Goal: Find specific page/section: Find specific page/section

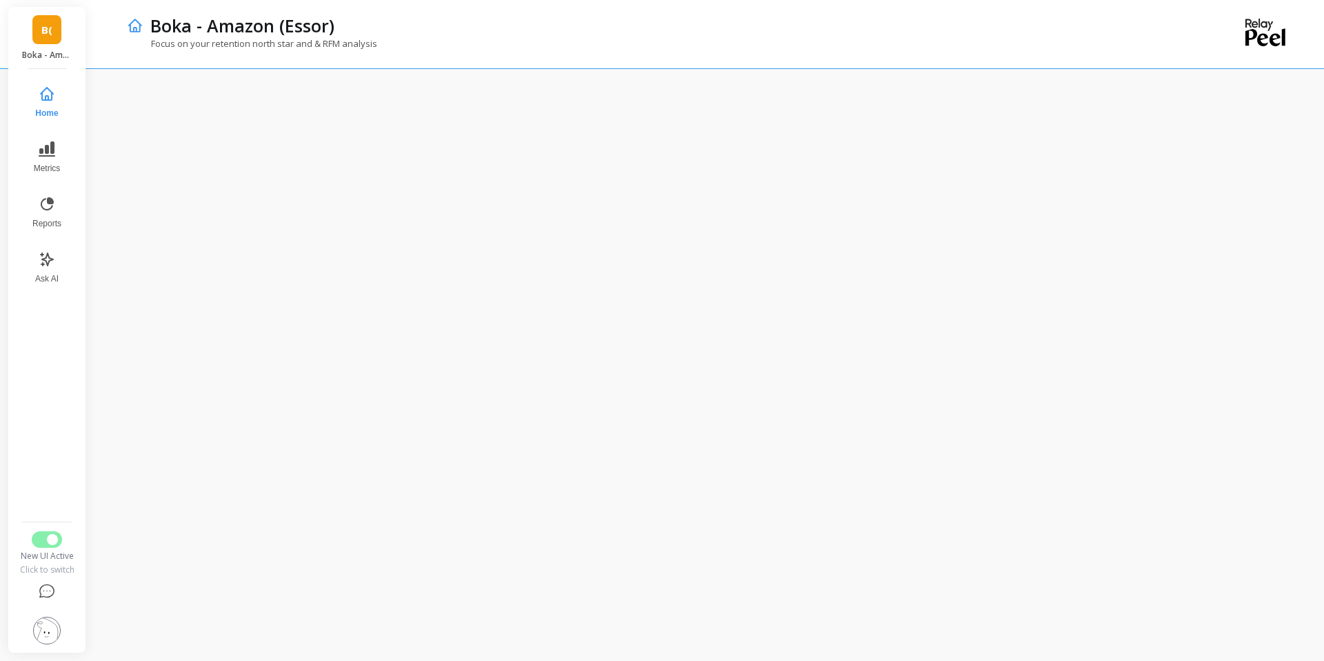
click at [37, 28] on link "B(" at bounding box center [46, 29] width 29 height 29
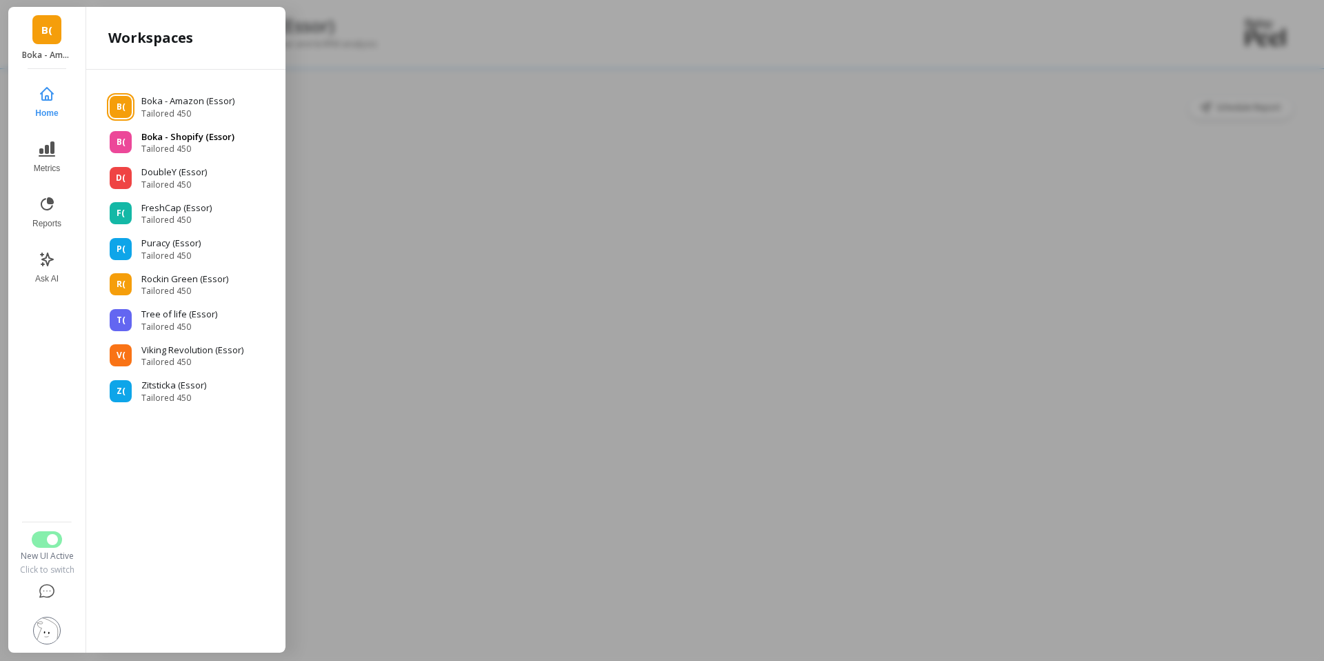
click at [167, 147] on span "Tailored 450" at bounding box center [187, 148] width 93 height 11
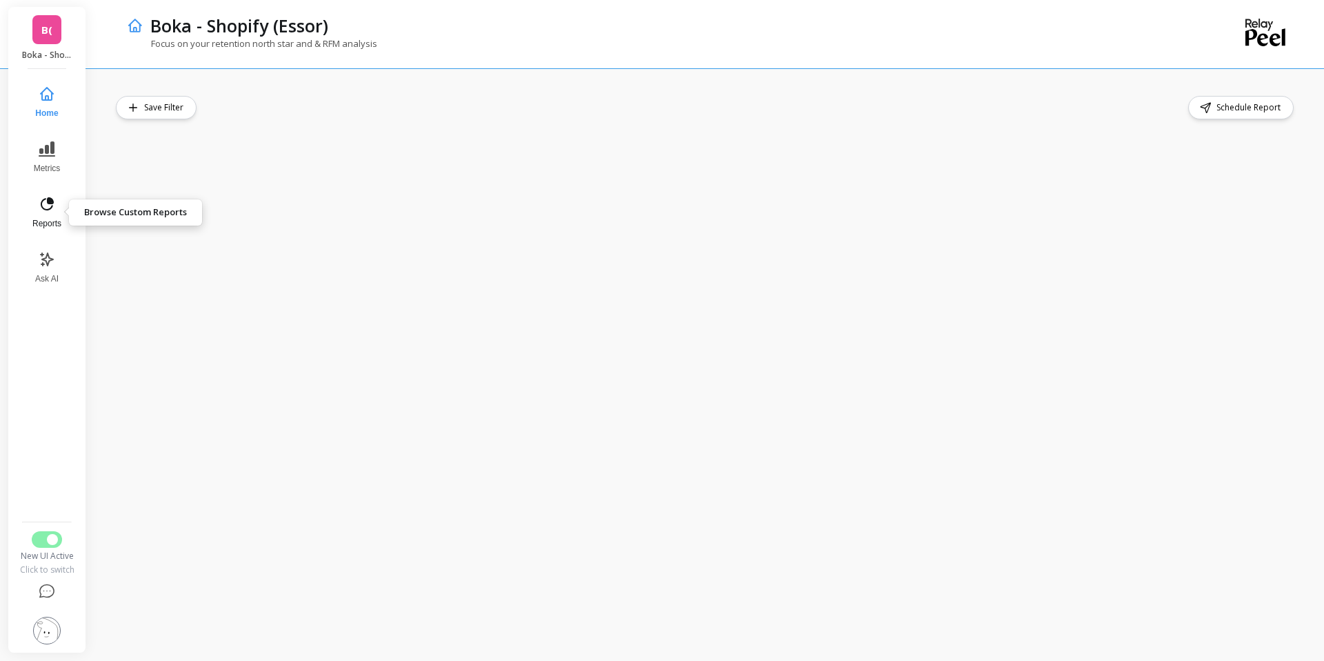
click at [49, 218] on span "Reports" at bounding box center [46, 223] width 29 height 11
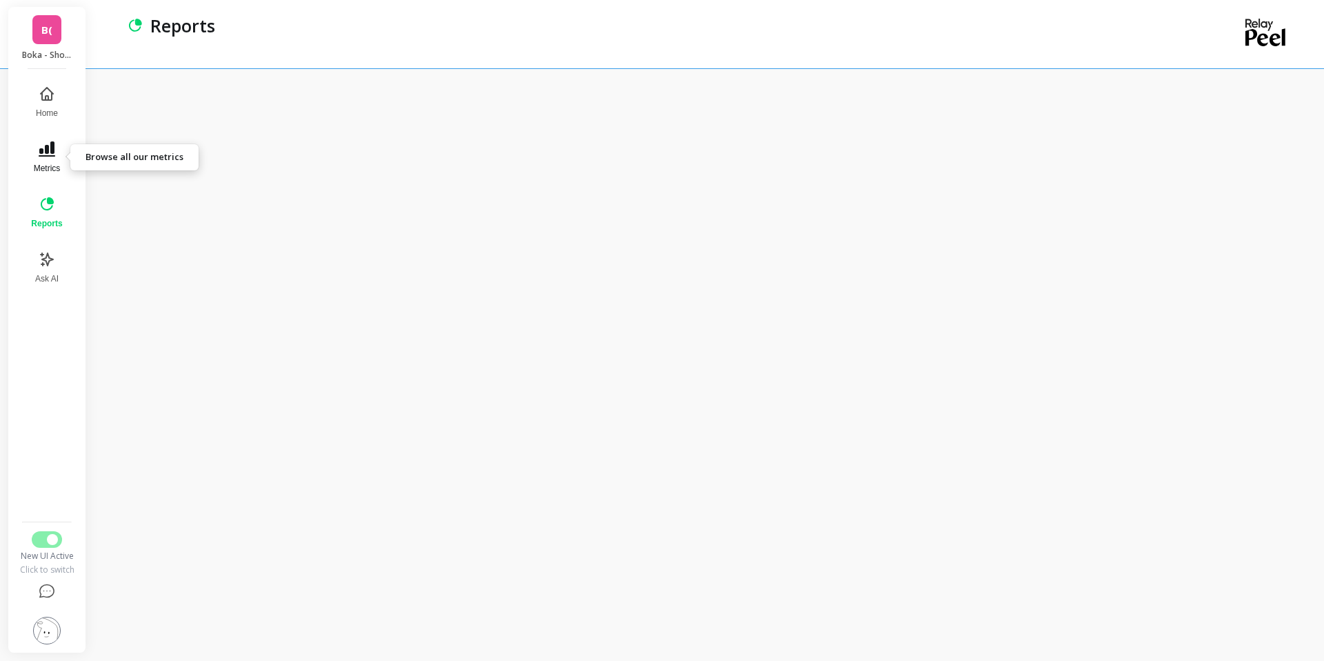
click at [52, 161] on button "Metrics" at bounding box center [47, 157] width 48 height 50
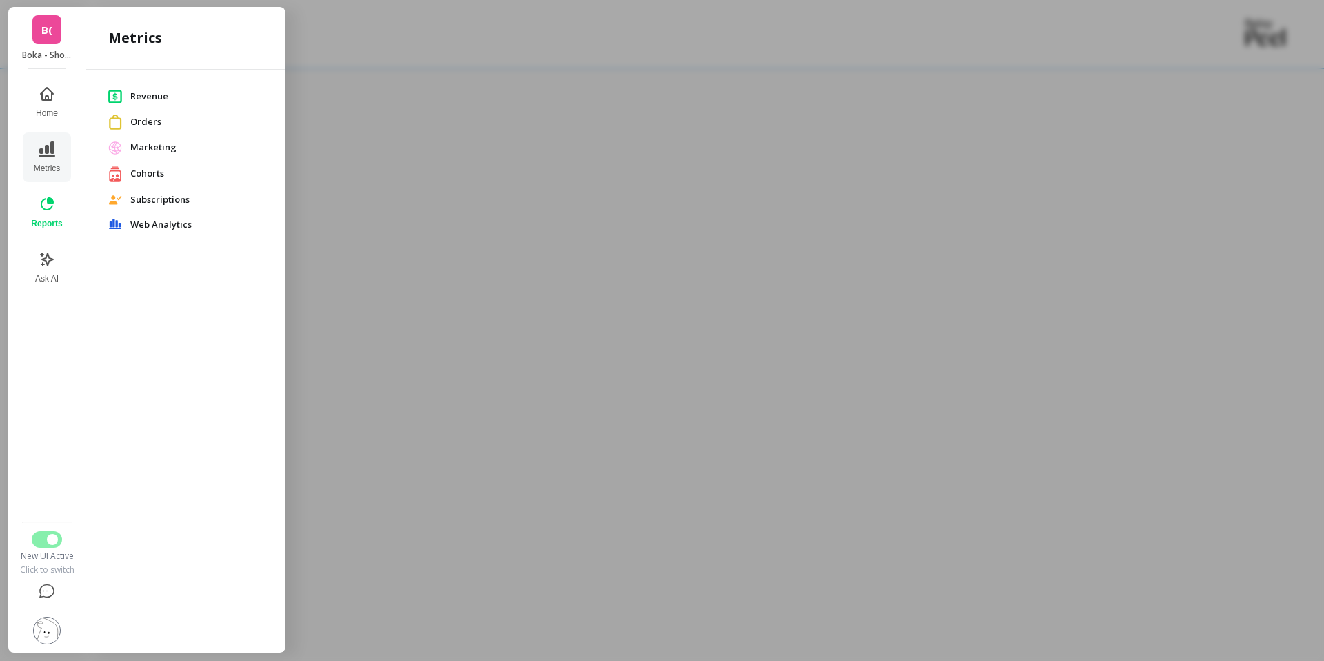
click at [161, 121] on span "Orders" at bounding box center [196, 122] width 133 height 14
